Goal: Navigation & Orientation: Find specific page/section

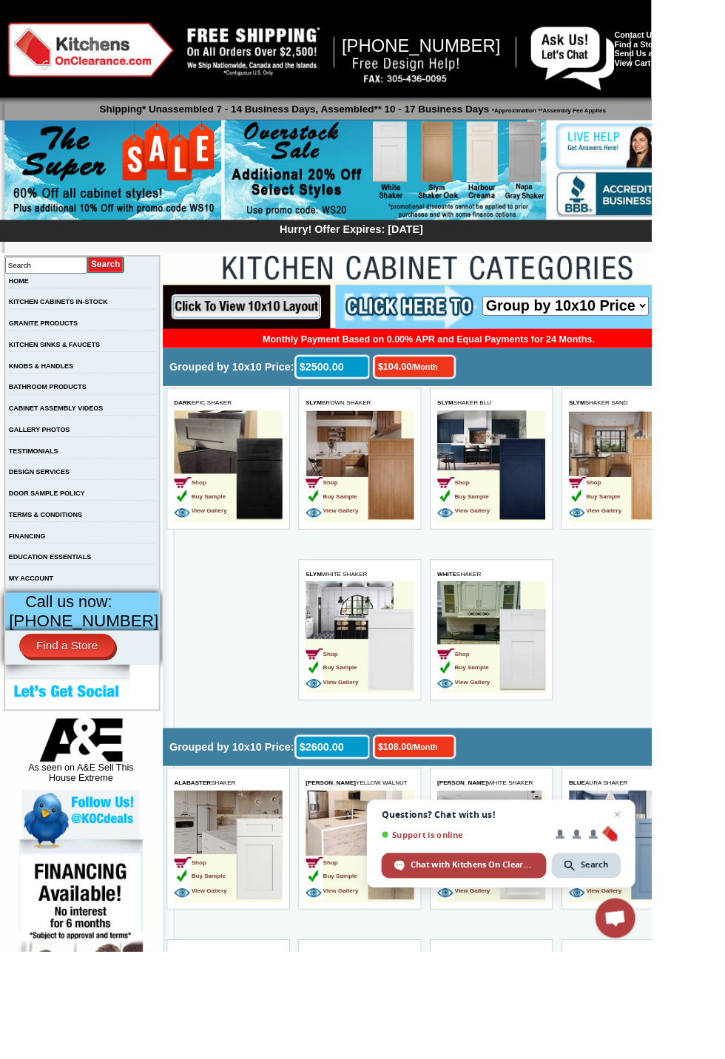
click at [32, 316] on link "HOME" at bounding box center [21, 312] width 22 height 8
click at [120, 340] on link "KITCHEN CABINETS IN-STOCK" at bounding box center [65, 336] width 110 height 8
